Goal: Information Seeking & Learning: Learn about a topic

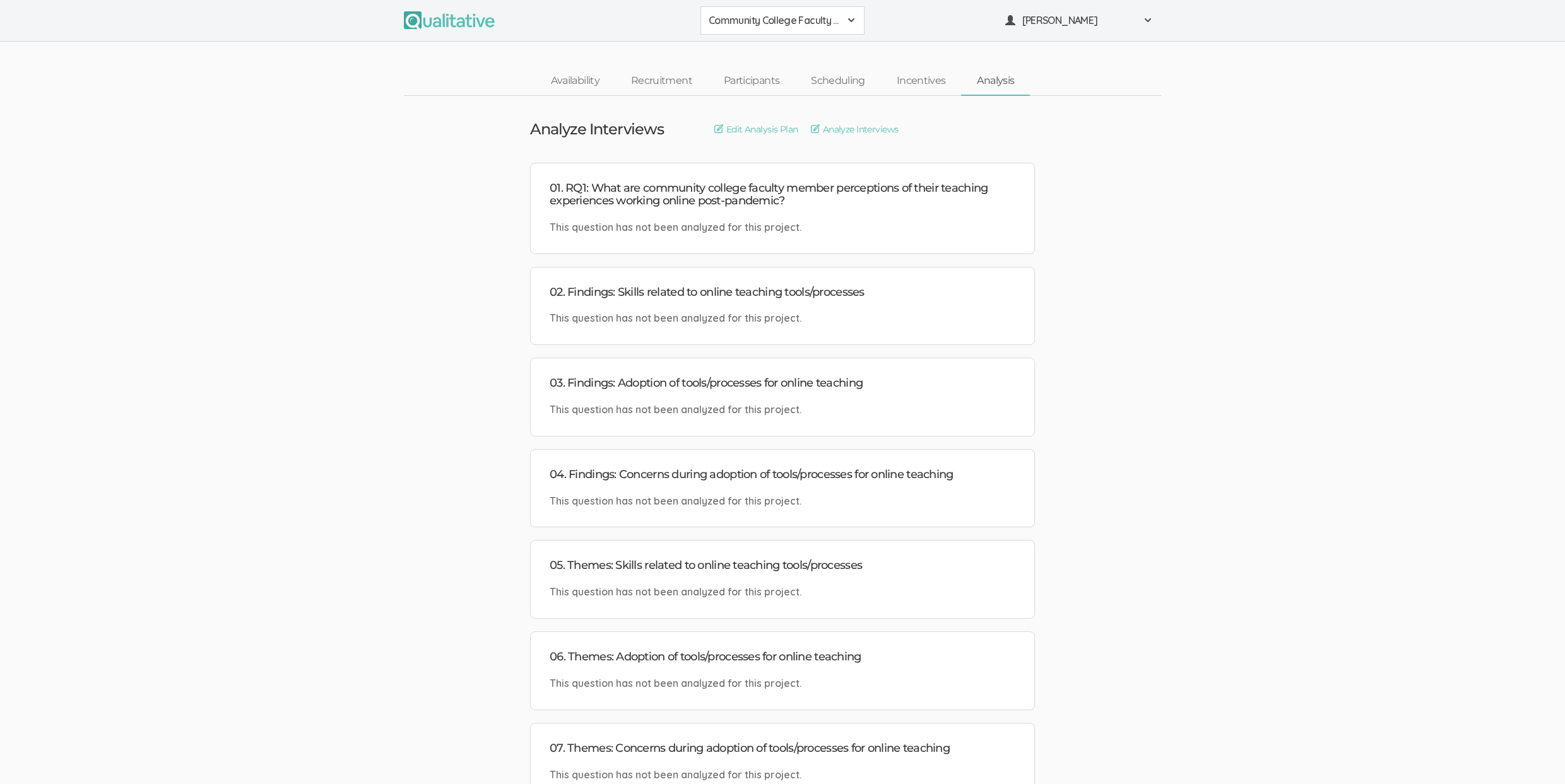
click at [312, 242] on ui-view "01. RQ1: What are community college faculty member perceptions of their teachin…" at bounding box center [782, 514] width 1565 height 703
